Goal: Information Seeking & Learning: Learn about a topic

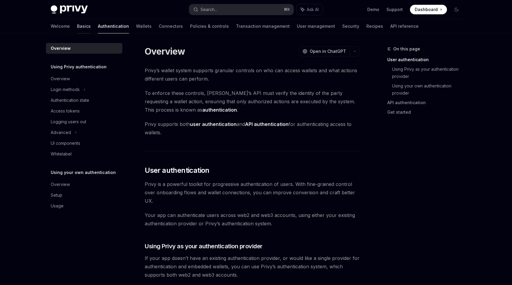
click at [77, 29] on link "Basics" at bounding box center [84, 26] width 14 height 14
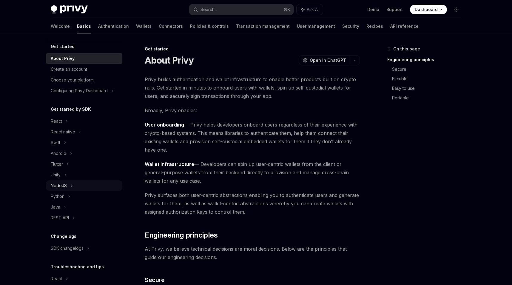
click at [68, 186] on div "NodeJS" at bounding box center [84, 185] width 76 height 11
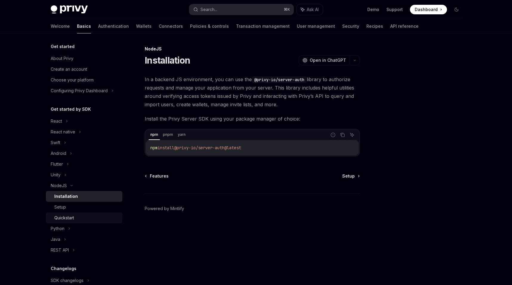
click at [90, 216] on div "Quickstart" at bounding box center [86, 217] width 64 height 7
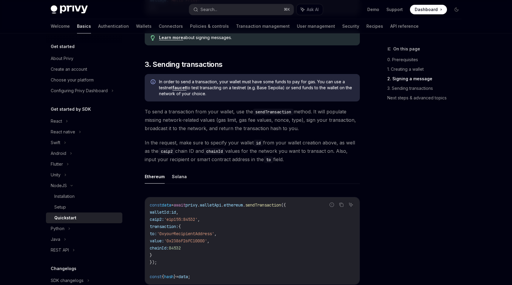
scroll to position [365, 0]
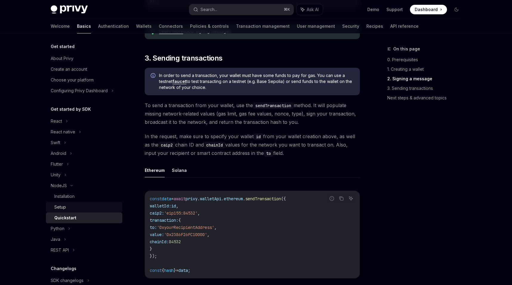
click at [76, 208] on div "Setup" at bounding box center [86, 206] width 64 height 7
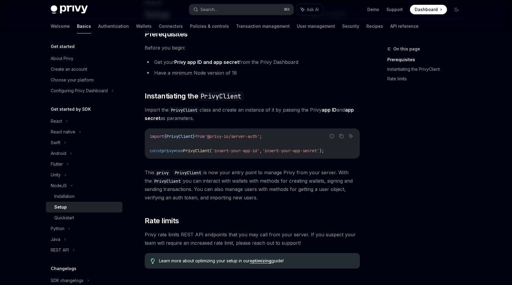
scroll to position [47, 0]
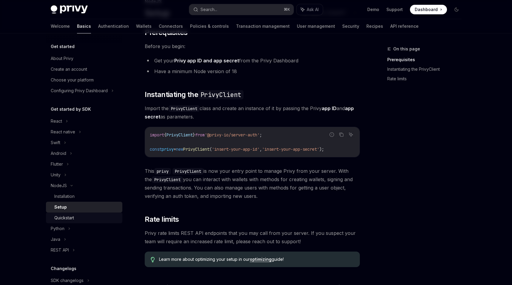
click at [101, 218] on div "Quickstart" at bounding box center [86, 217] width 64 height 7
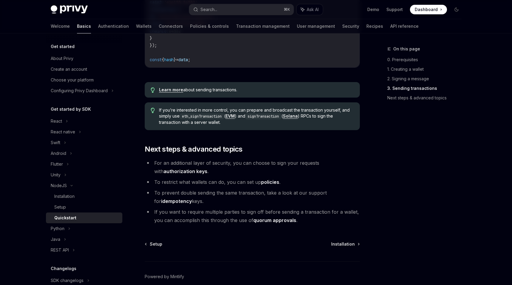
scroll to position [576, 0]
click at [95, 132] on div "React native" at bounding box center [84, 131] width 76 height 11
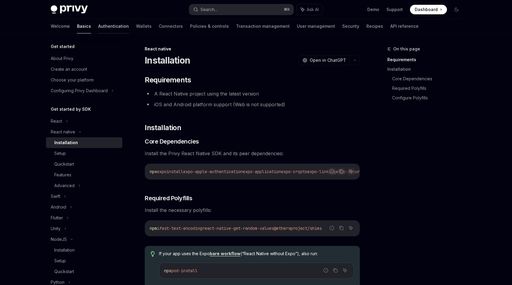
scroll to position [74, 0]
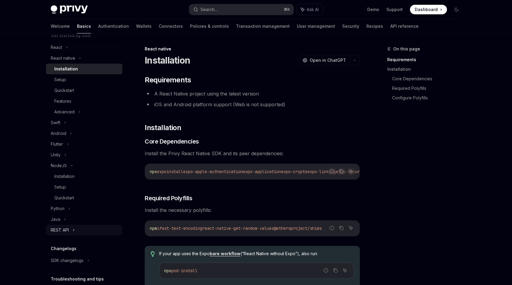
click at [69, 227] on div "REST API" at bounding box center [84, 229] width 76 height 11
type textarea "*"
